Goal: Information Seeking & Learning: Learn about a topic

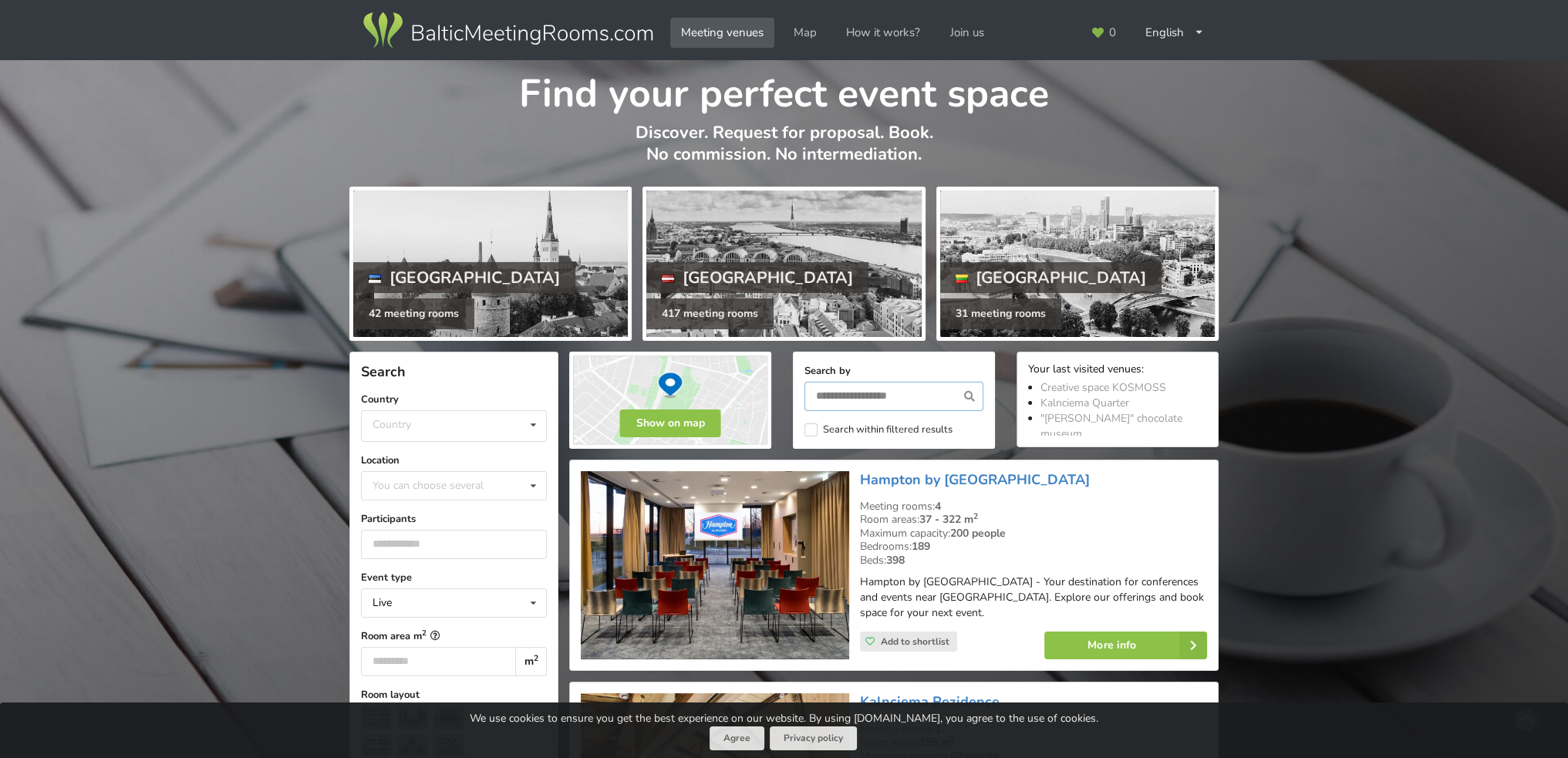
click at [837, 396] on input "text" at bounding box center [894, 396] width 179 height 29
type input "****"
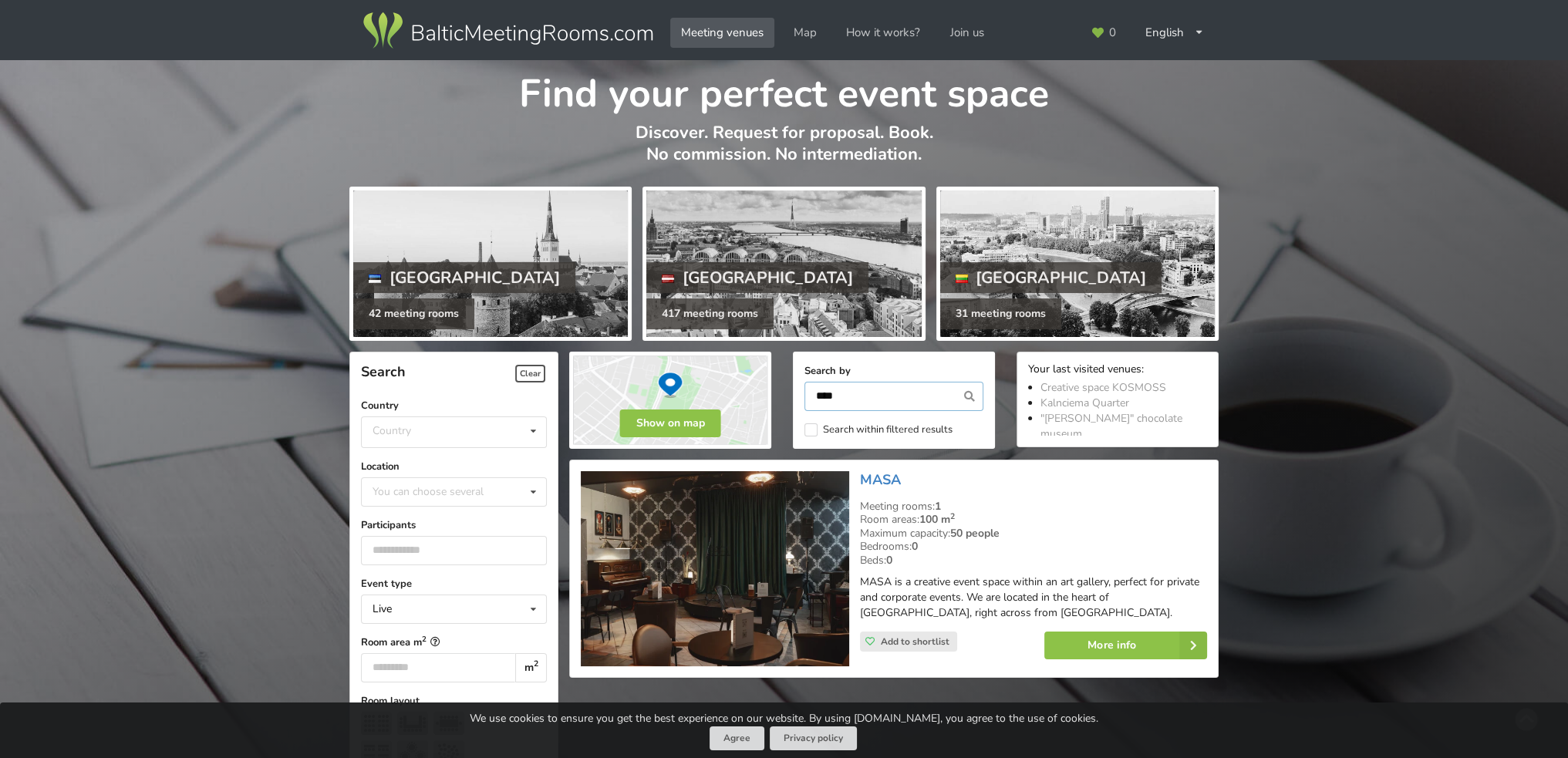
scroll to position [345, 0]
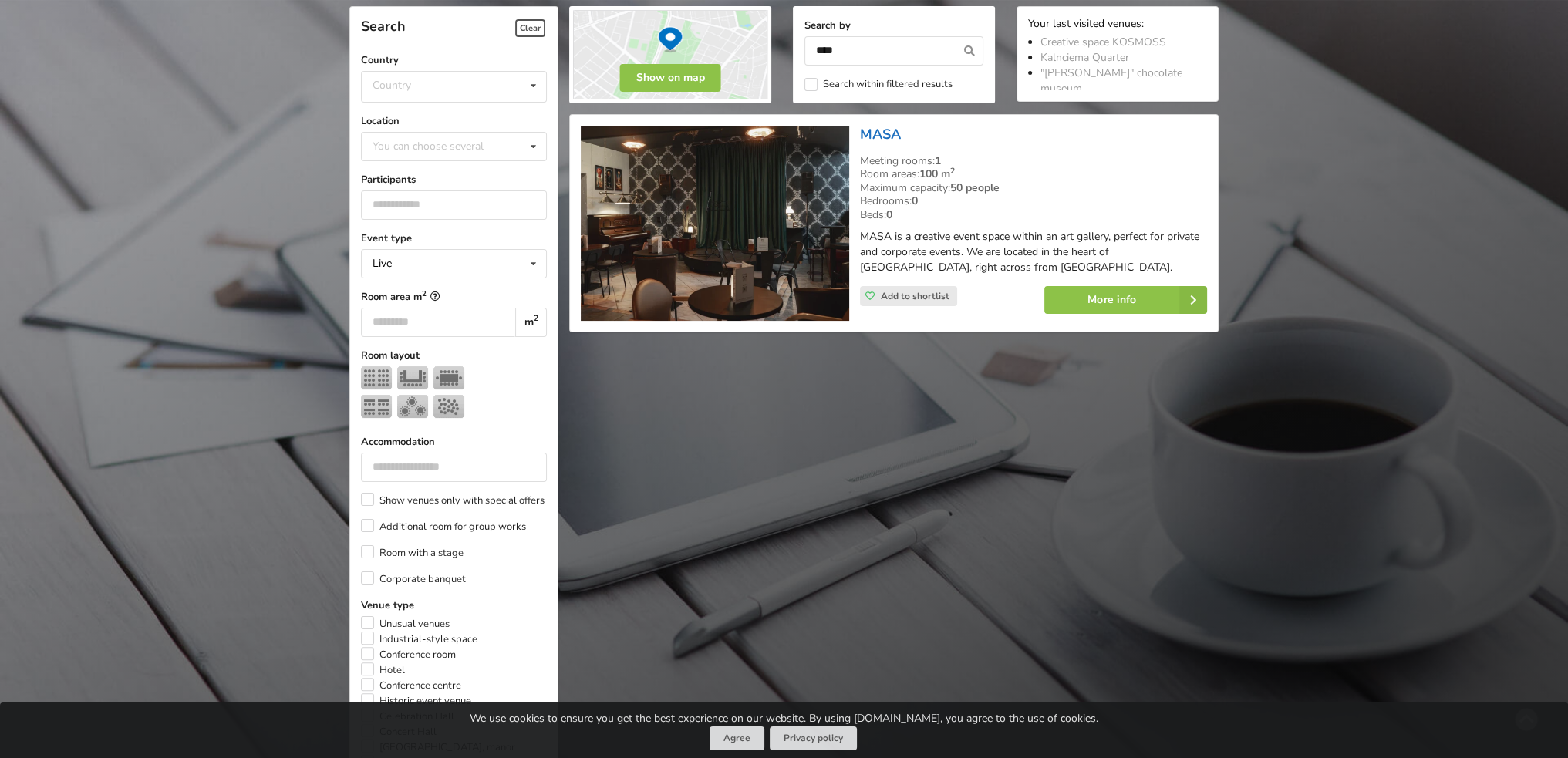
click at [892, 141] on link "MASA" at bounding box center [881, 134] width 41 height 18
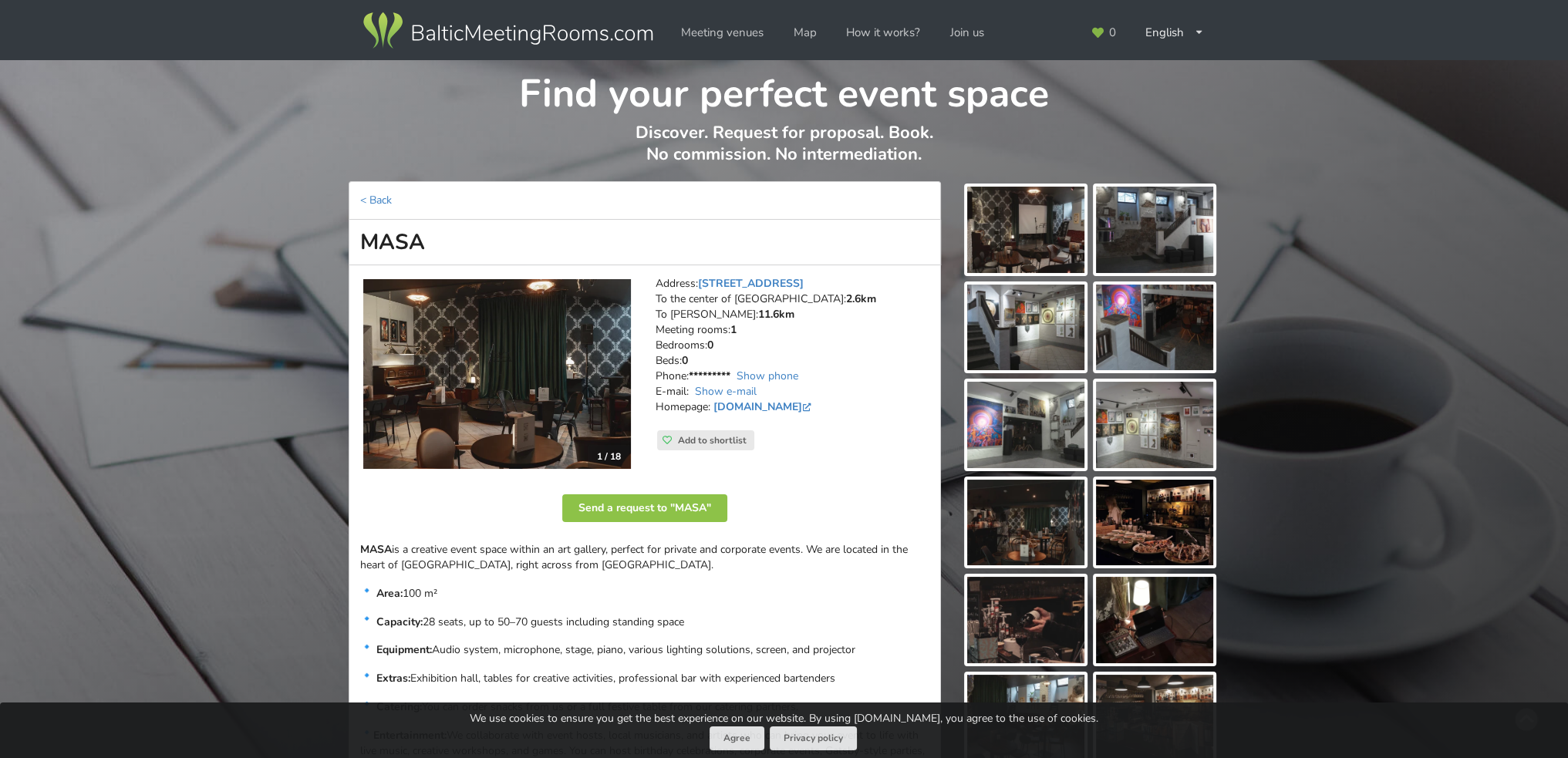
click at [1008, 231] on img at bounding box center [1026, 229] width 117 height 86
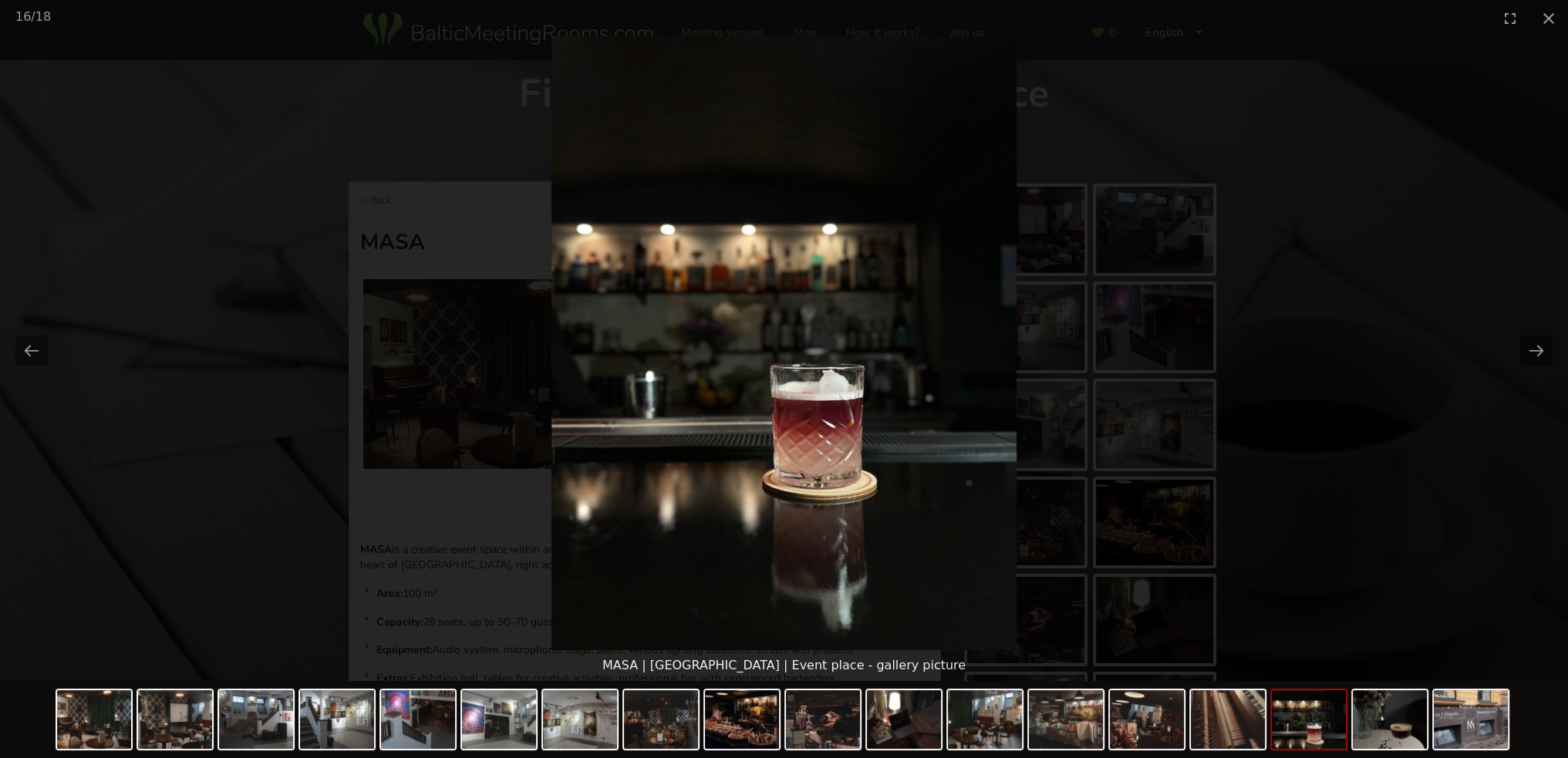
click at [1283, 437] on picture at bounding box center [784, 343] width 1568 height 614
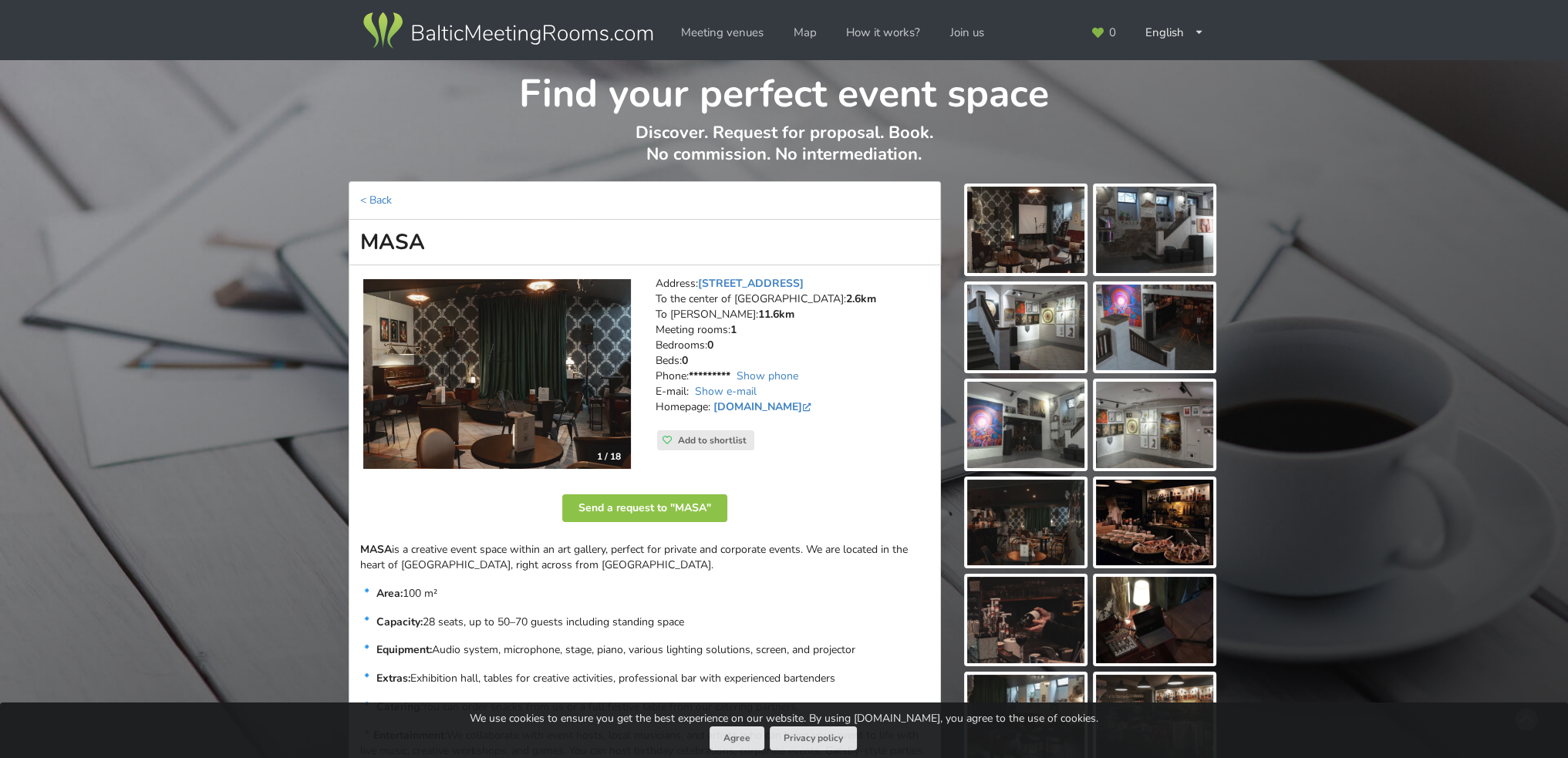
click at [1003, 246] on img at bounding box center [1026, 229] width 117 height 86
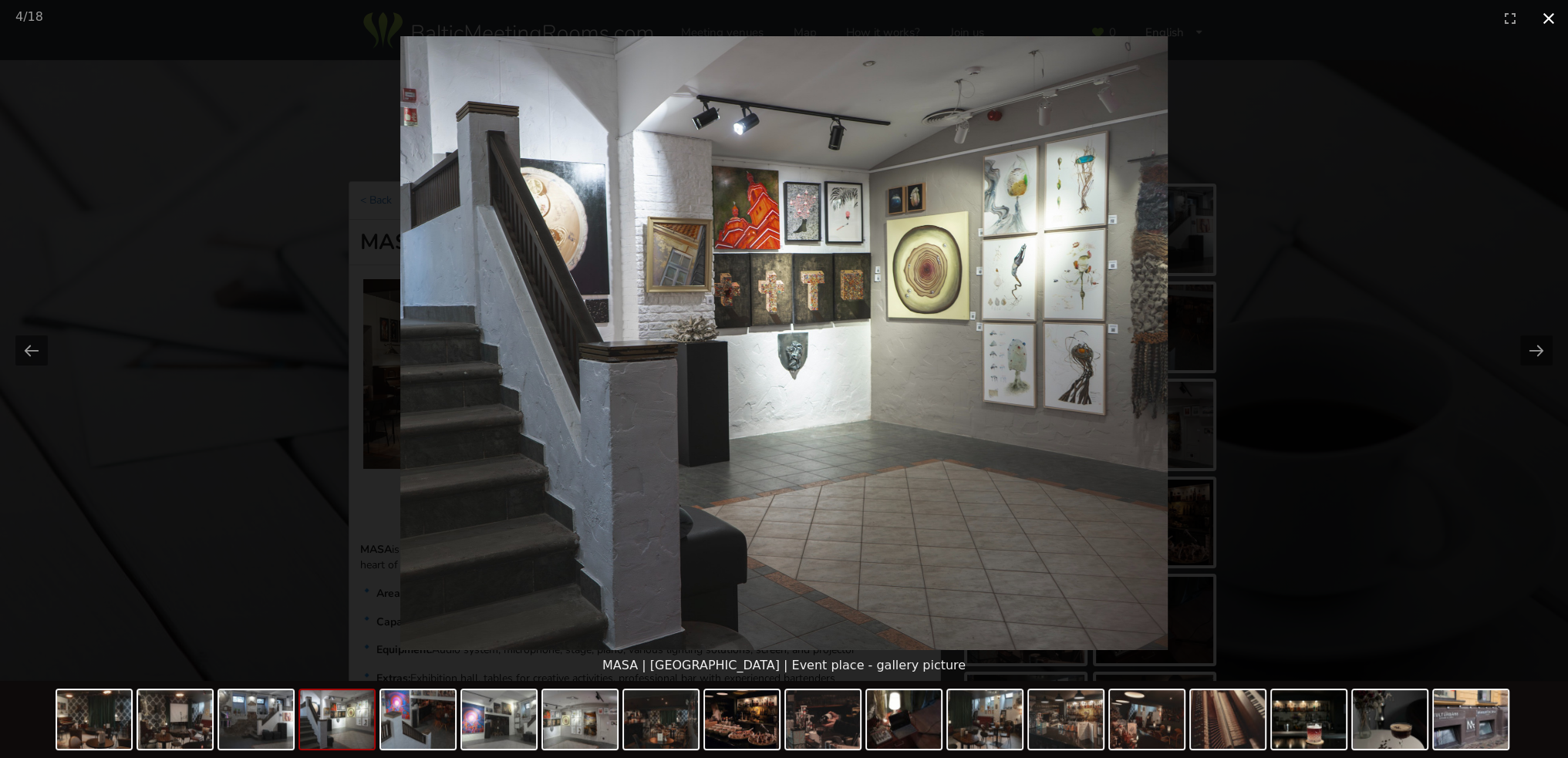
click at [1540, 21] on button "Close gallery" at bounding box center [1549, 18] width 39 height 36
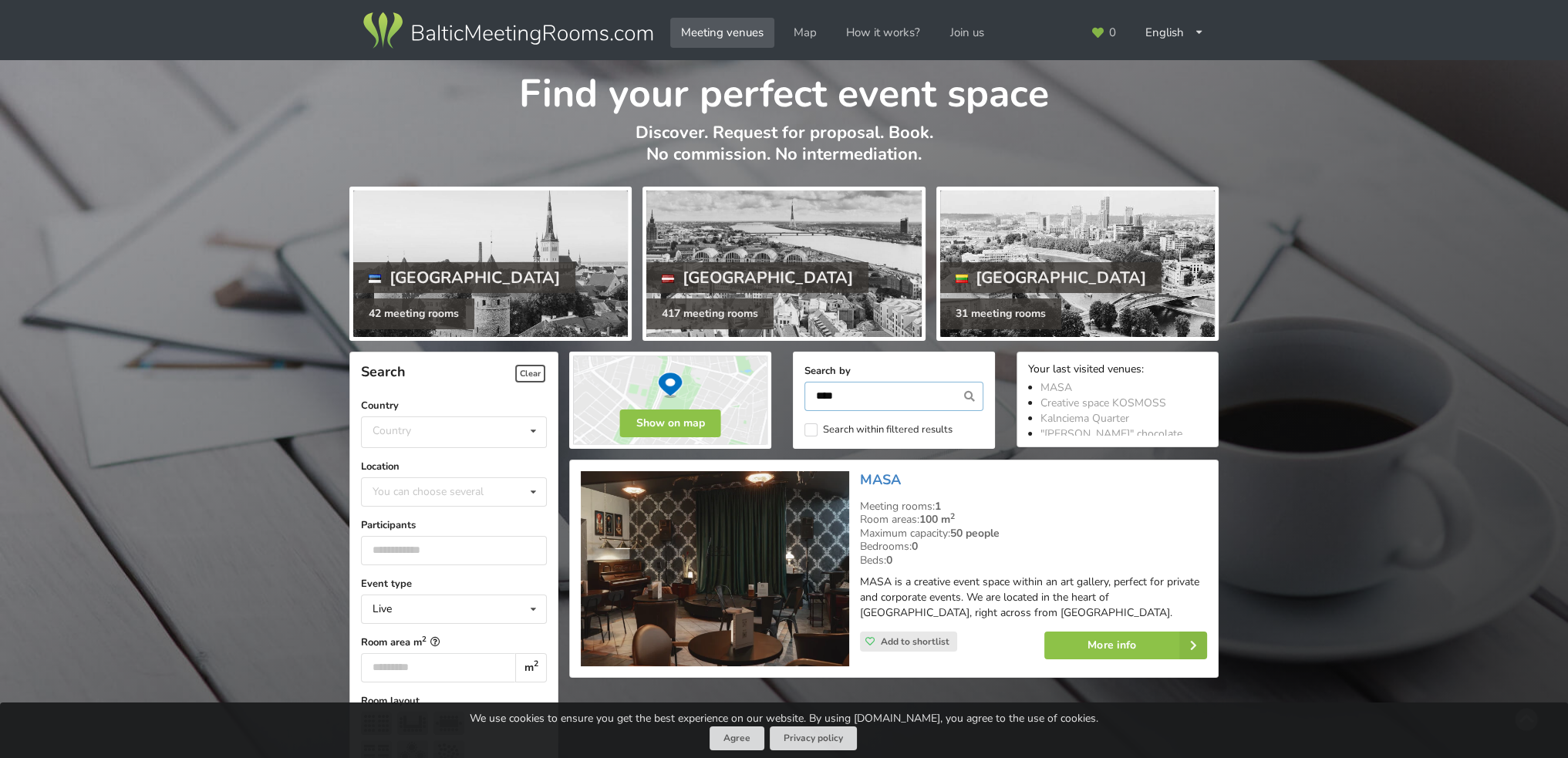
drag, startPoint x: 867, startPoint y: 401, endPoint x: 702, endPoint y: 383, distance: 166.0
click at [702, 383] on div "Show on map Search by **** Search within filtered results Your last visited ven…" at bounding box center [894, 400] width 671 height 119
type input "*****"
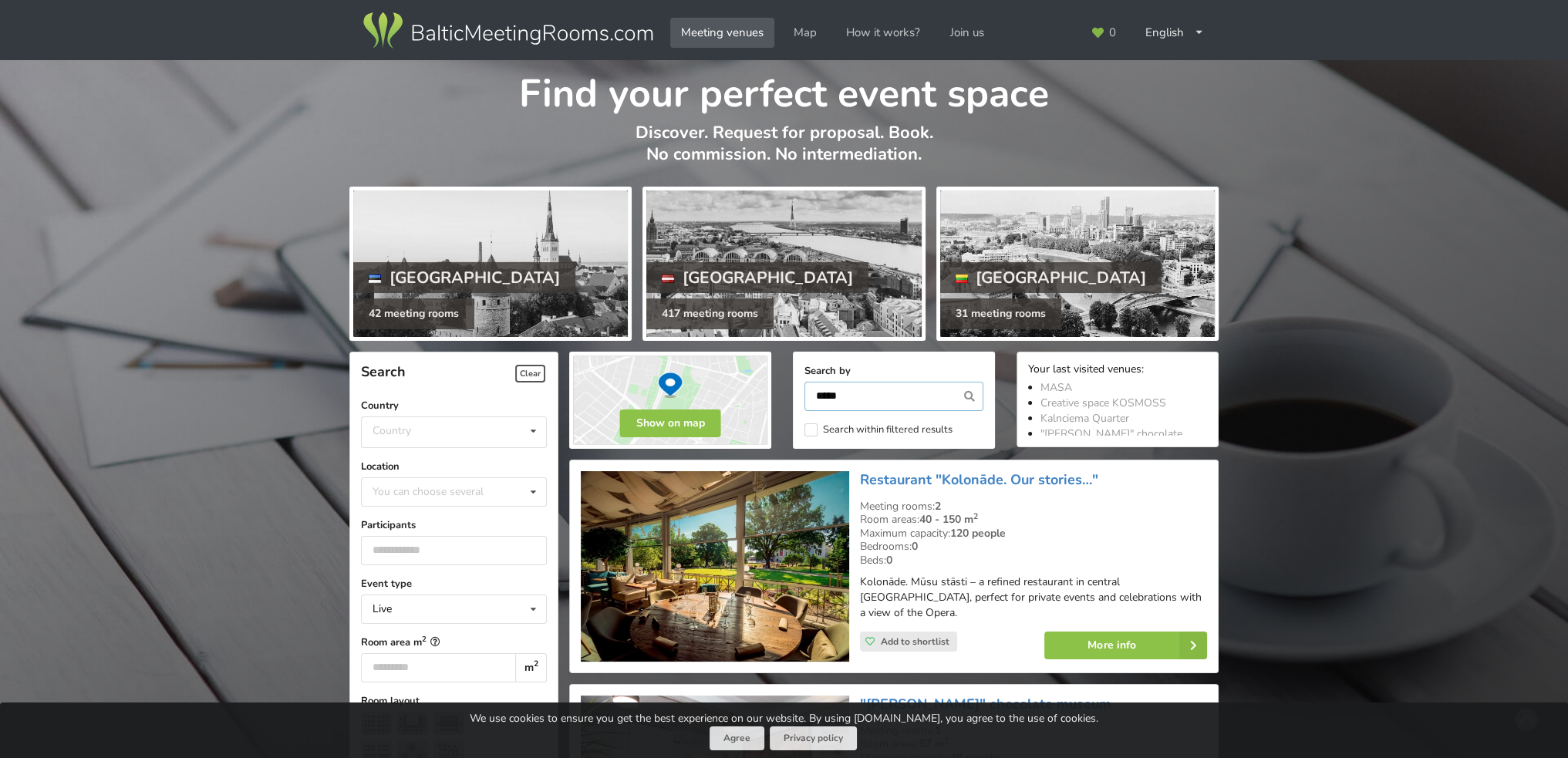
scroll to position [345, 0]
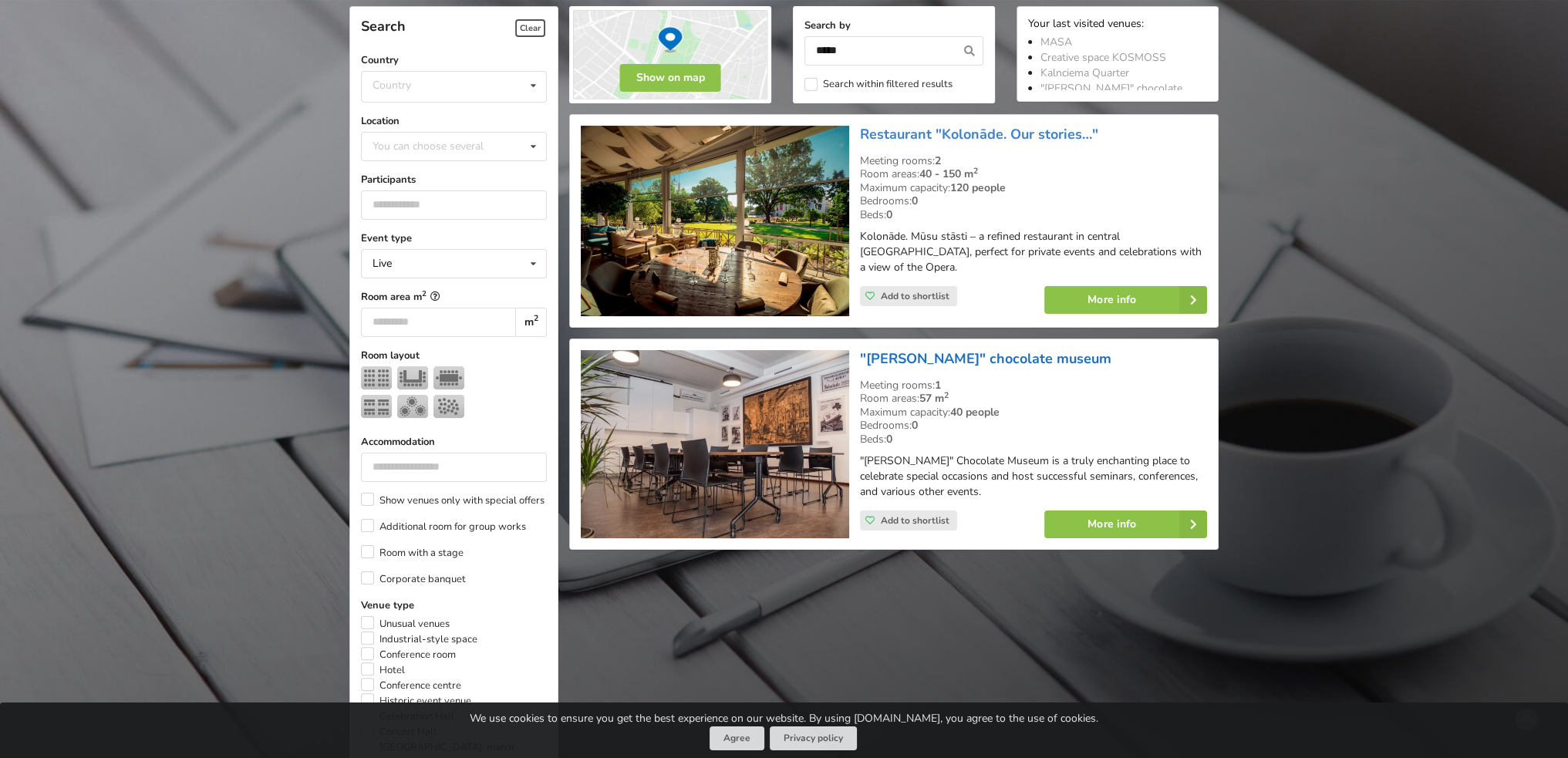
click at [904, 365] on link ""[PERSON_NAME]" chocolate museum" at bounding box center [986, 358] width 251 height 18
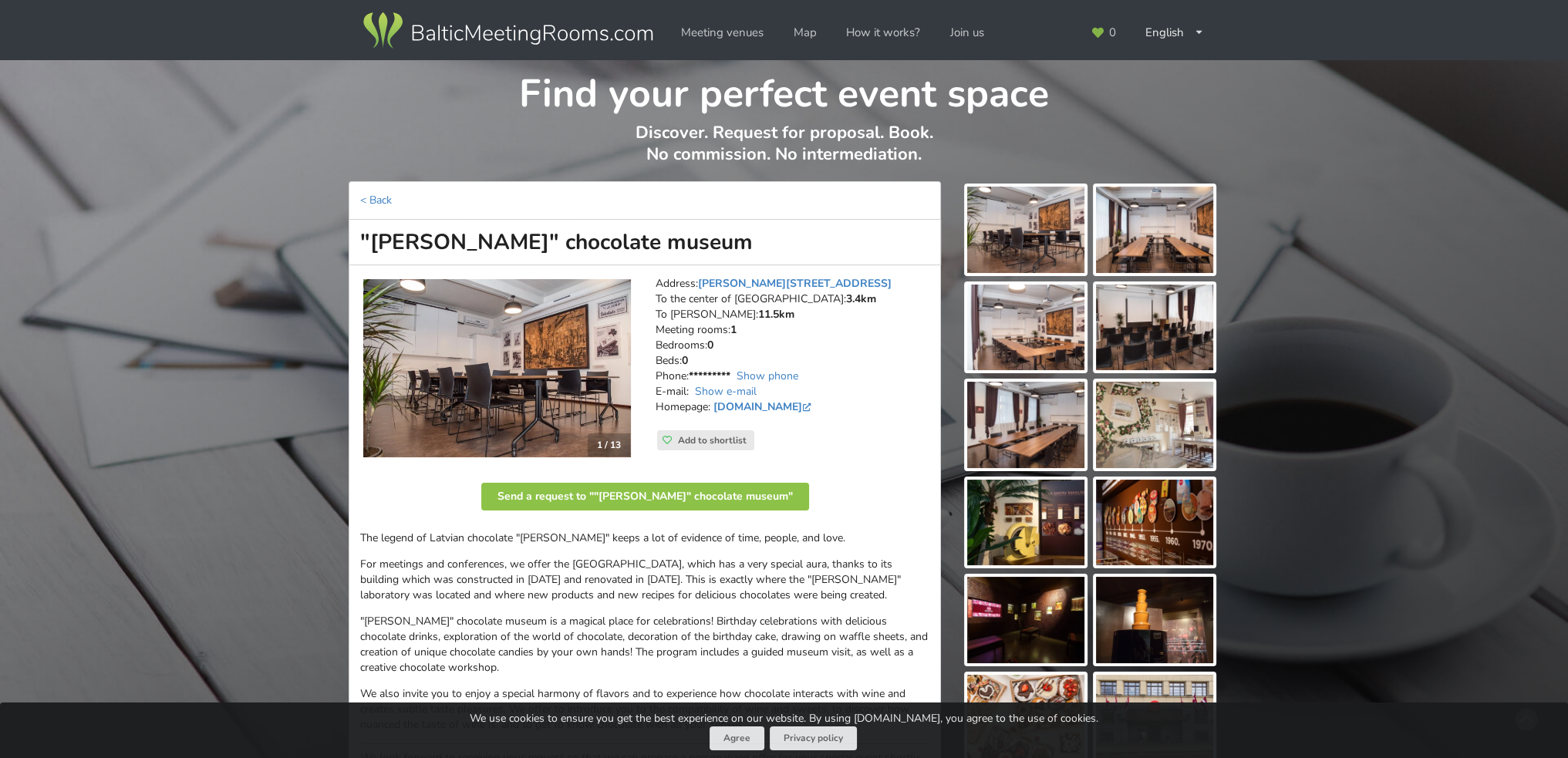
click at [560, 386] on img at bounding box center [497, 368] width 268 height 179
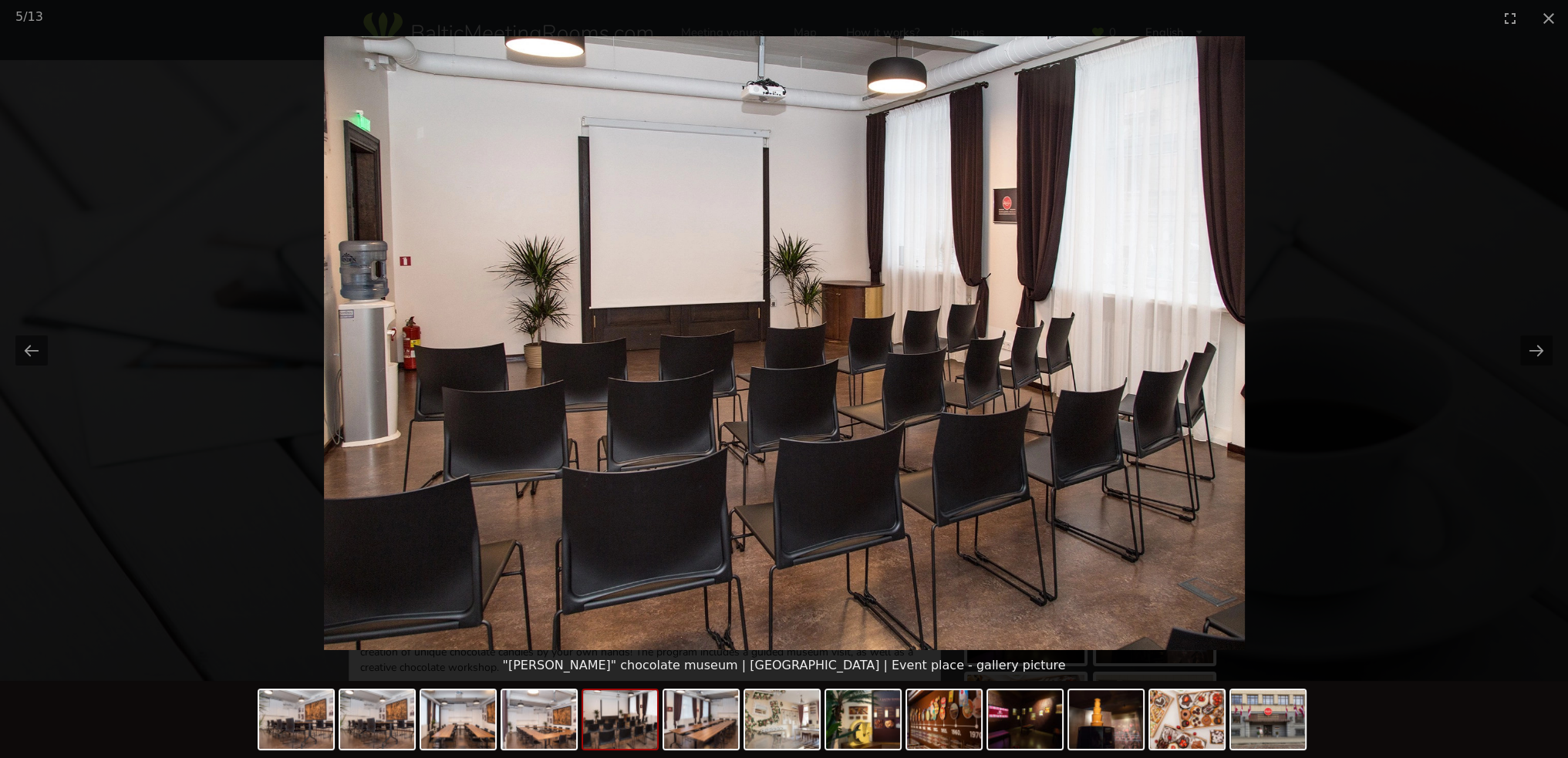
click at [1367, 281] on picture at bounding box center [784, 343] width 1568 height 614
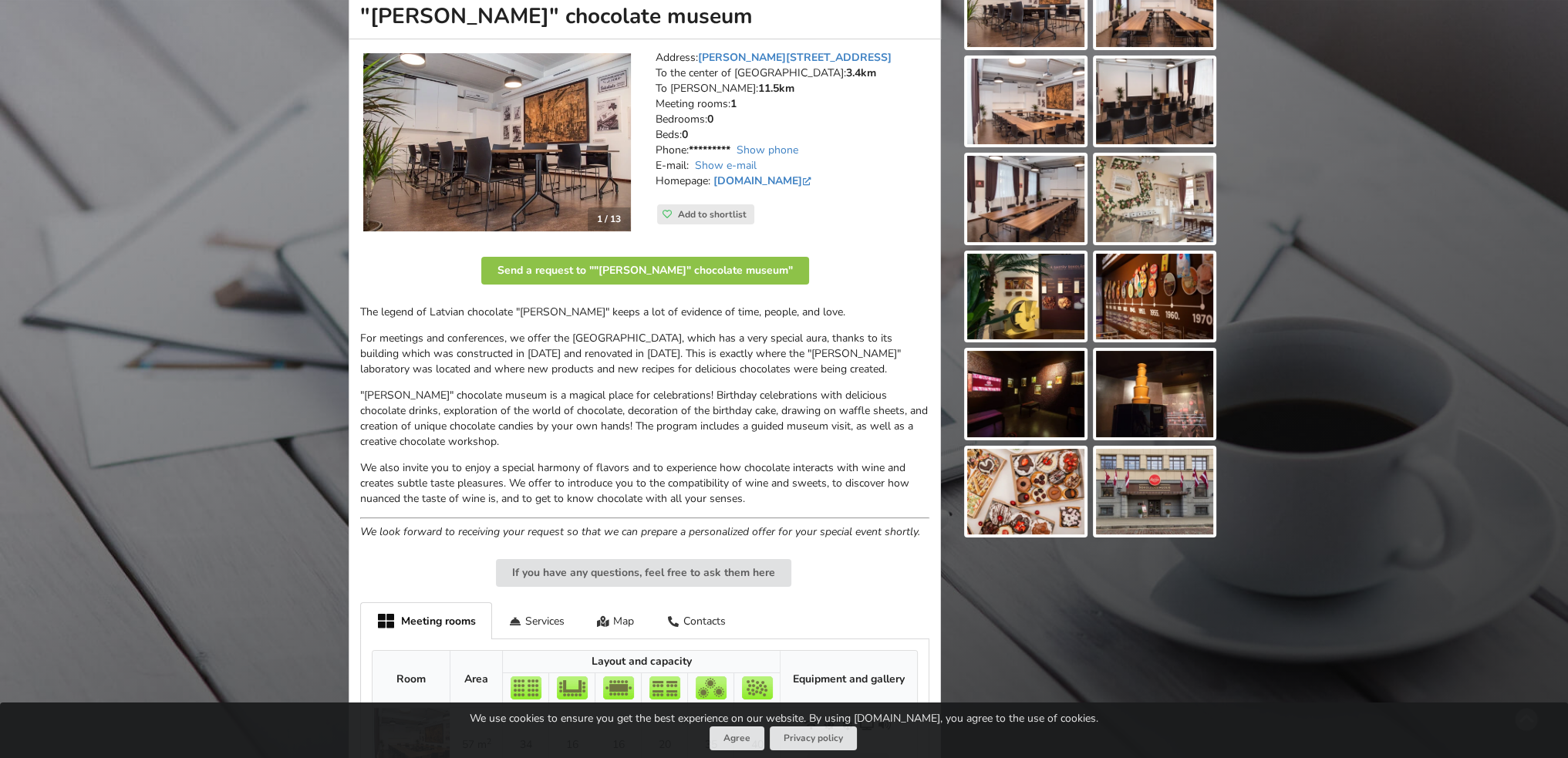
scroll to position [232, 0]
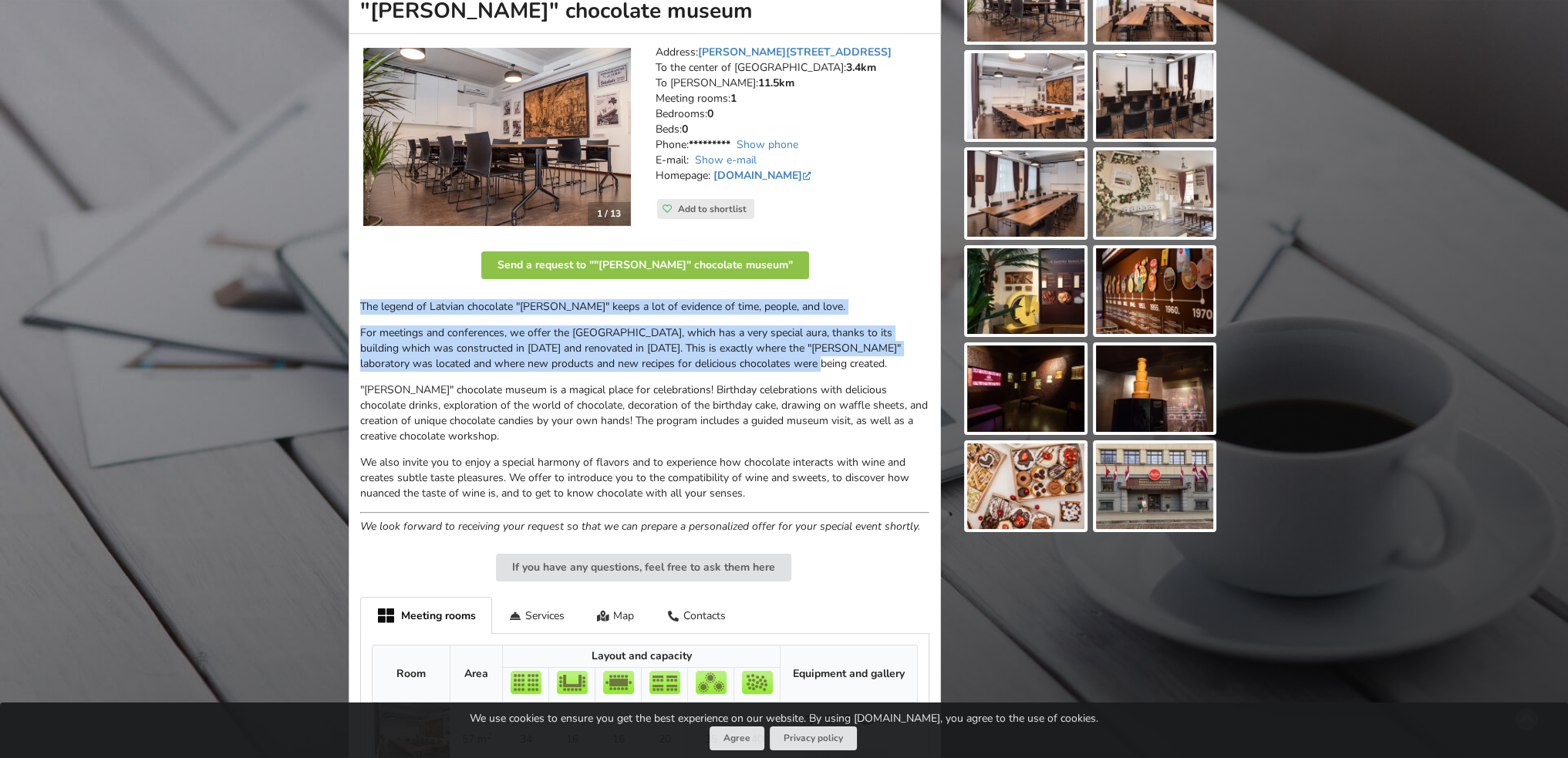
drag, startPoint x: 359, startPoint y: 309, endPoint x: 769, endPoint y: 363, distance: 413.5
click at [769, 363] on div "1 / 13 Address: Miera iela 22, Riga To the center of Riga: 3.4km To RIX: 11.5km…" at bounding box center [644, 452] width 592 height 836
copy div "The legend of Latvian chocolate "Laima" keeps a lot of evidence of time, people…"
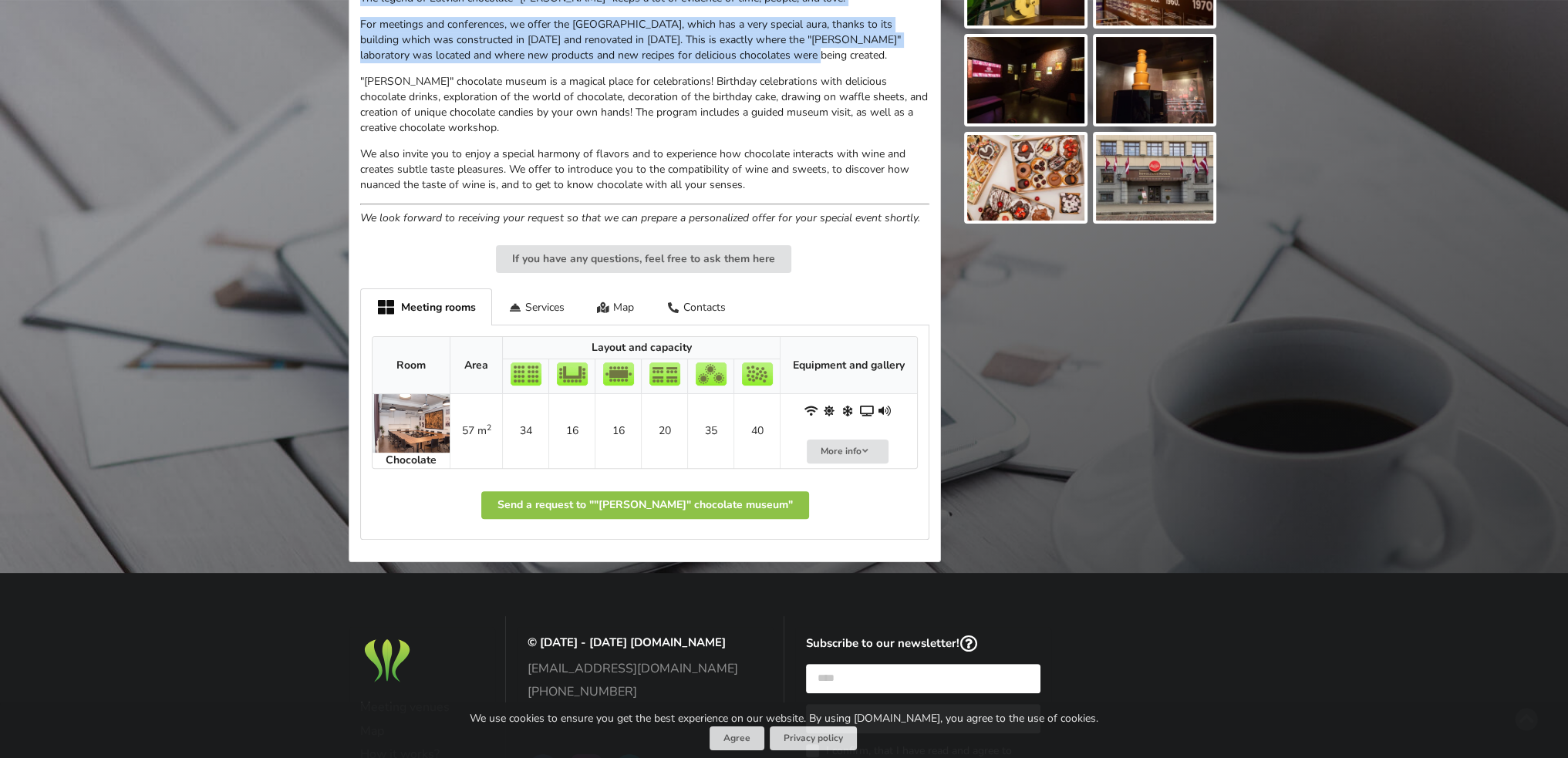
scroll to position [77, 0]
